Goal: Transaction & Acquisition: Download file/media

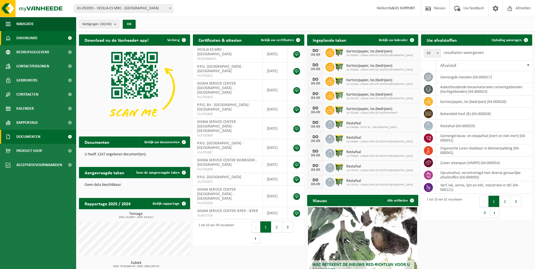
click at [39, 135] on span "Documenten" at bounding box center [28, 137] width 24 height 14
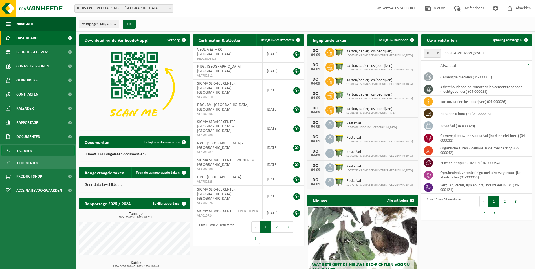
click at [35, 151] on link "Facturen" at bounding box center [37, 150] width 73 height 11
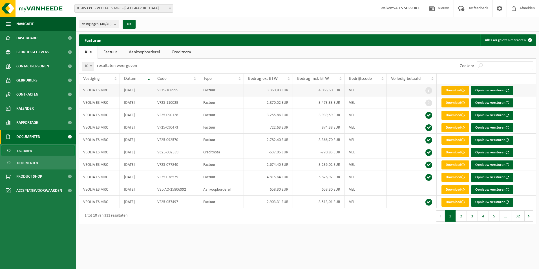
click at [450, 90] on link "Download" at bounding box center [456, 90] width 28 height 9
click at [453, 105] on link "Download" at bounding box center [456, 102] width 28 height 9
